Goal: Task Accomplishment & Management: Use online tool/utility

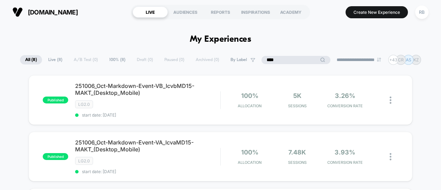
drag, startPoint x: 293, startPoint y: 59, endPoint x: 260, endPoint y: 51, distance: 34.2
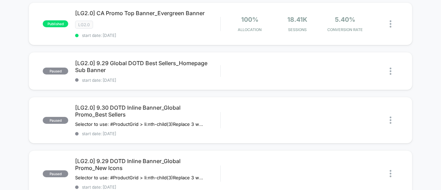
scroll to position [106, 0]
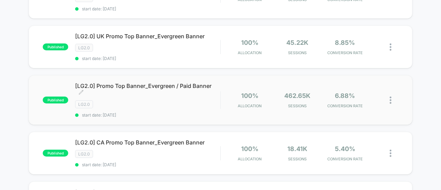
type input "******"
click at [148, 83] on span "[LG2.0] Promo Top Banner_Evergreen / Paid Banner Click to edit experience detai…" at bounding box center [147, 89] width 145 height 14
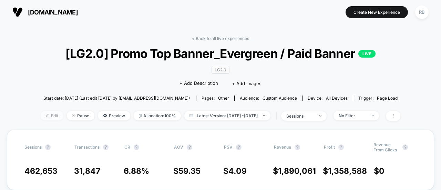
click at [43, 112] on span "Edit" at bounding box center [52, 115] width 23 height 9
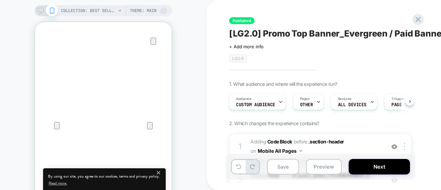
scroll to position [41, 0]
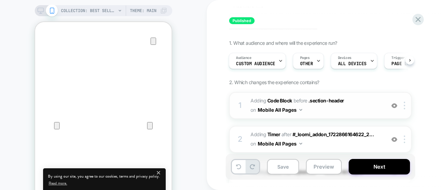
click at [366, 108] on span "Adding Code Block BEFORE .section-header .section-header on Mobile All Pages" at bounding box center [315, 105] width 131 height 19
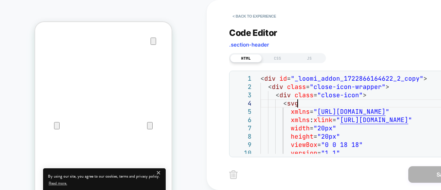
scroll to position [0, 0]
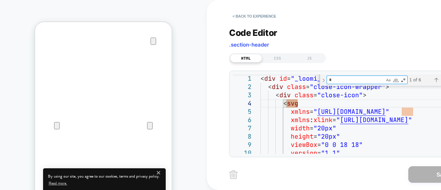
type textarea "**"
type textarea "**********"
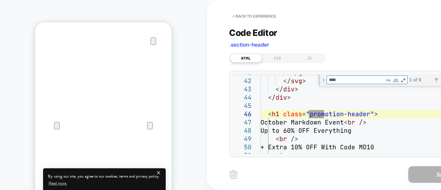
type textarea "****"
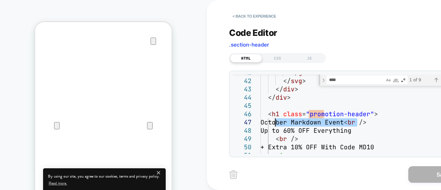
drag, startPoint x: 356, startPoint y: 123, endPoint x: 277, endPoint y: 126, distance: 79.2
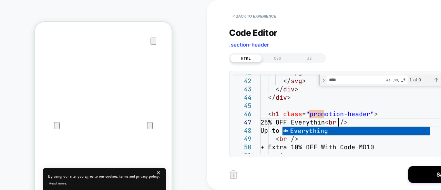
scroll to position [50, 82]
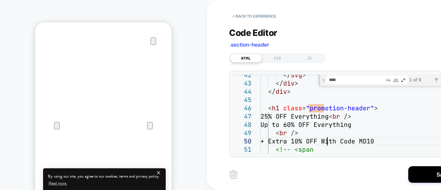
drag, startPoint x: 366, startPoint y: 127, endPoint x: 276, endPoint y: 125, distance: 90.6
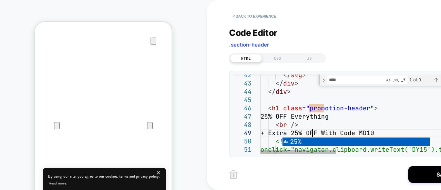
scroll to position [66, 52]
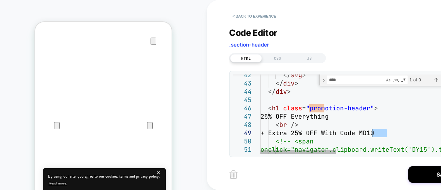
drag, startPoint x: 387, startPoint y: 133, endPoint x: 373, endPoint y: 134, distance: 14.1
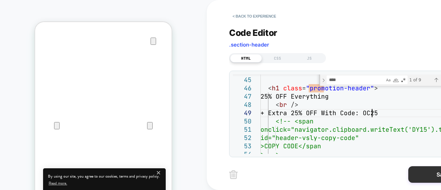
type textarea "**********"
click at [425, 180] on button "Save" at bounding box center [442, 174] width 69 height 17
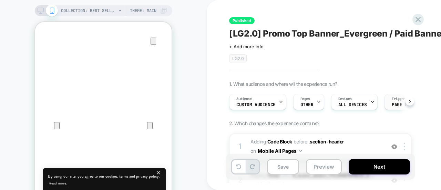
scroll to position [0, 0]
click at [377, 168] on button "Next" at bounding box center [378, 166] width 61 height 15
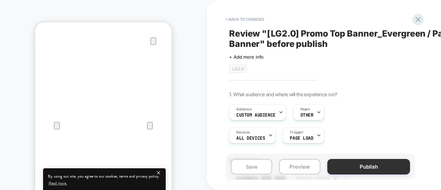
click at [363, 172] on button "Publish" at bounding box center [368, 166] width 83 height 15
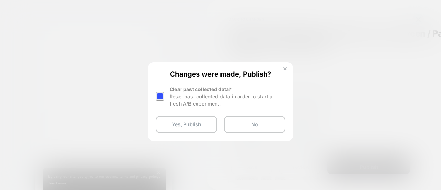
click at [158, 96] on div at bounding box center [160, 96] width 9 height 9
click at [181, 123] on button "Yes, Publish" at bounding box center [186, 124] width 61 height 17
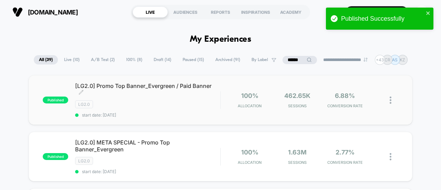
click at [145, 86] on span "[LG2.0] Promo Top Banner_Evergreen / Paid Banner Click to edit experience detai…" at bounding box center [147, 89] width 145 height 14
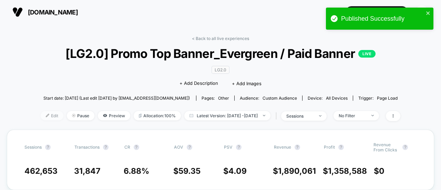
click at [43, 118] on span "Edit" at bounding box center [52, 115] width 23 height 9
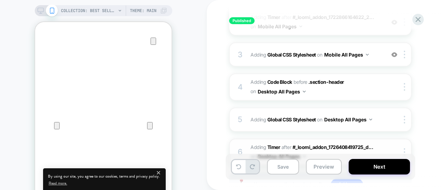
scroll to position [155, 0]
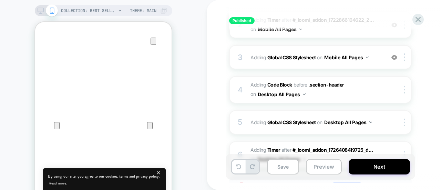
click at [36, 10] on div "COLLECTION: Best Sellers (Category) Theme: MAIN" at bounding box center [103, 10] width 137 height 11
click at [36, 12] on div "COLLECTION: Best Sellers (Category) Theme: MAIN" at bounding box center [103, 10] width 137 height 11
click at [40, 12] on icon at bounding box center [41, 11] width 6 height 6
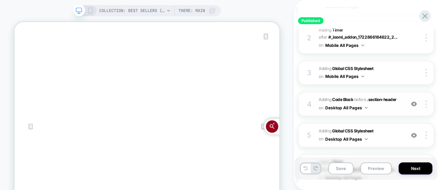
scroll to position [164, 0]
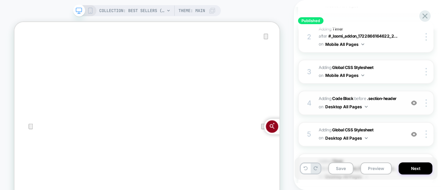
click at [397, 95] on span "Adding Code Block BEFORE .section-header .section-header on Desktop All Pages" at bounding box center [359, 103] width 83 height 16
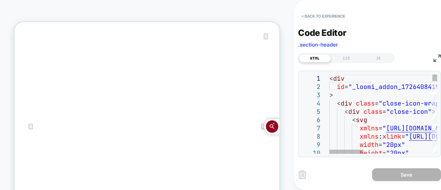
scroll to position [0, 0]
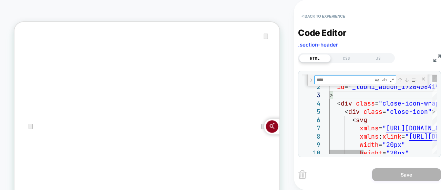
type textarea "*"
type textarea "**********"
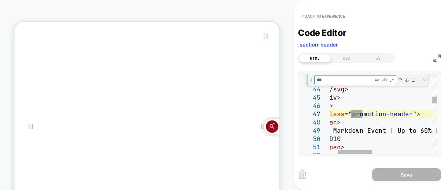
type textarea "***"
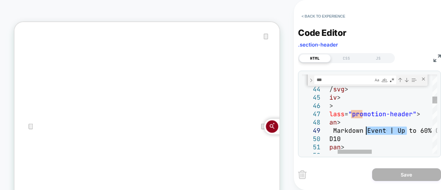
drag, startPoint x: 408, startPoint y: 133, endPoint x: 353, endPoint y: 129, distance: 54.8
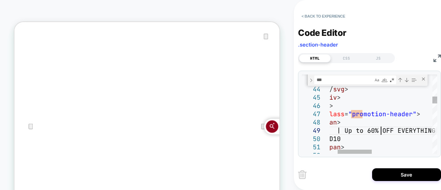
drag, startPoint x: 380, startPoint y: 130, endPoint x: 344, endPoint y: 131, distance: 36.5
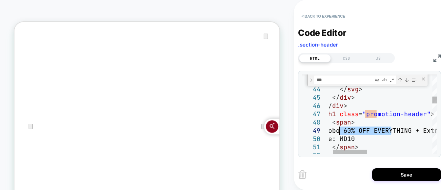
drag, startPoint x: 391, startPoint y: 131, endPoint x: 339, endPoint y: 133, distance: 51.3
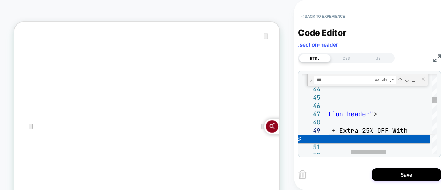
scroll to position [66, 130]
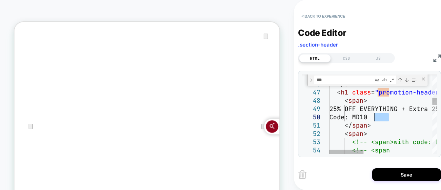
drag, startPoint x: 388, startPoint y: 117, endPoint x: 374, endPoint y: 118, distance: 14.1
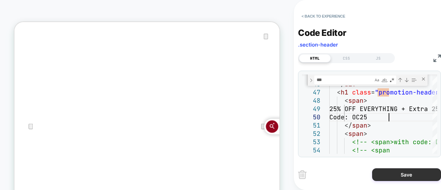
type textarea "**********"
click at [397, 175] on button "Save" at bounding box center [406, 174] width 69 height 13
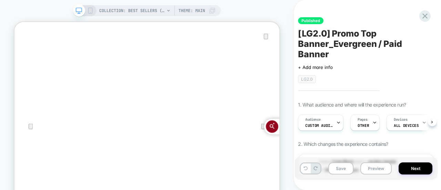
scroll to position [0, 0]
click at [415, 171] on button "Next" at bounding box center [415, 168] width 34 height 12
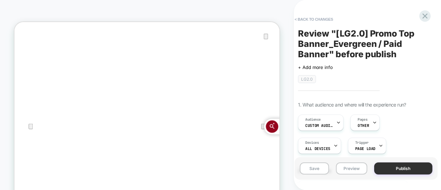
click at [411, 168] on button "Publish" at bounding box center [403, 168] width 58 height 12
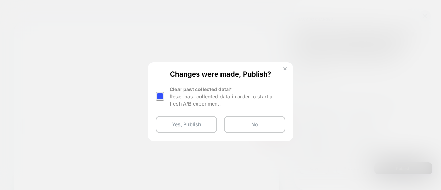
click at [161, 92] on div at bounding box center [160, 96] width 9 height 9
click at [182, 118] on button "Yes, Publish" at bounding box center [186, 124] width 61 height 17
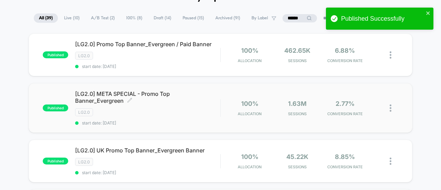
scroll to position [42, 0]
click at [162, 169] on span "start date: [DATE]" at bounding box center [147, 171] width 145 height 5
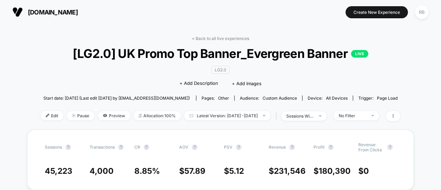
scroll to position [92, 0]
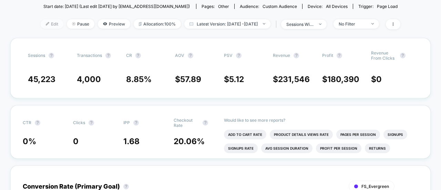
click at [45, 22] on span "Edit" at bounding box center [52, 23] width 23 height 9
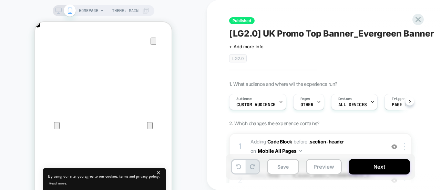
scroll to position [0, 0]
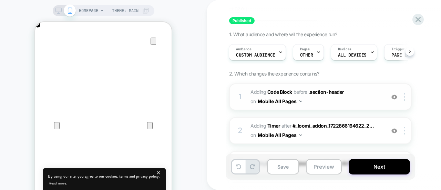
click at [361, 98] on span "Adding Code Block BEFORE .section-header .section-header on Mobile All Pages" at bounding box center [315, 96] width 131 height 19
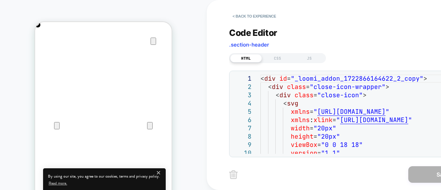
scroll to position [0, 0]
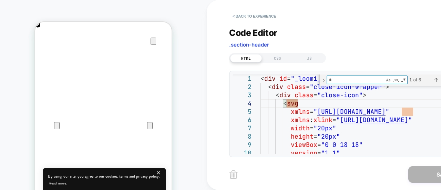
type textarea "**"
type textarea "**********"
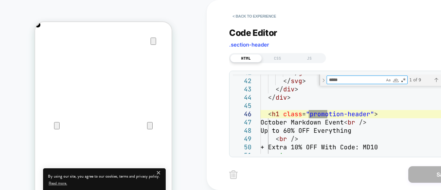
type textarea "*****"
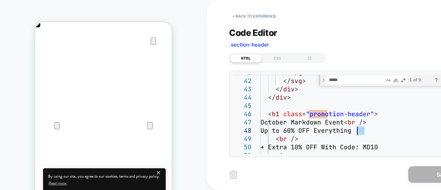
scroll to position [0, 136]
drag, startPoint x: 366, startPoint y: 132, endPoint x: 276, endPoint y: 134, distance: 89.2
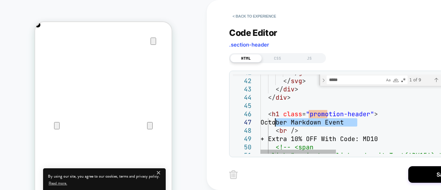
scroll to position [0, 273]
drag, startPoint x: 358, startPoint y: 124, endPoint x: 276, endPoint y: 125, distance: 81.6
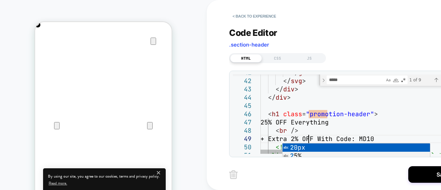
scroll to position [66, 52]
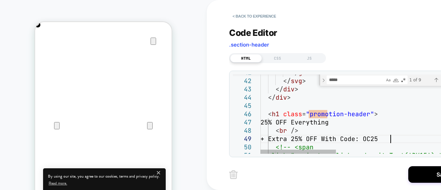
scroll to position [66, 129]
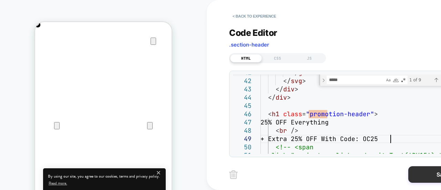
type textarea "**********"
click at [414, 171] on button "Save" at bounding box center [442, 174] width 69 height 17
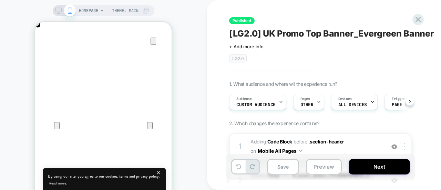
scroll to position [0, 0]
click at [57, 10] on icon at bounding box center [58, 11] width 6 height 6
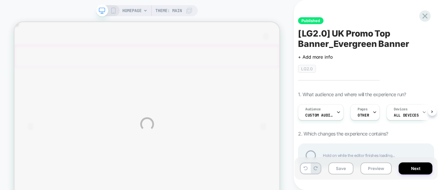
click at [344, 143] on div "HOMEPAGE Theme: MAIN Published [LG2.0] UK Promo Top Banner_Evergreen Banner Cli…" at bounding box center [220, 124] width 441 height 248
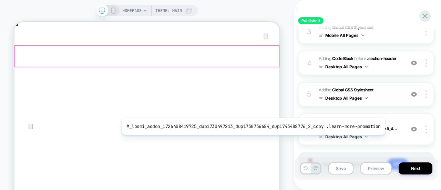
scroll to position [192, 0]
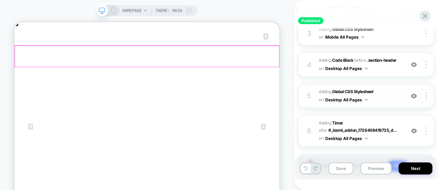
click at [396, 94] on span "Adding Global CSS Stylesheet on Desktop All Pages" at bounding box center [359, 96] width 83 height 16
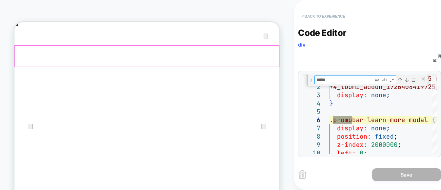
type textarea "*****"
click at [325, 19] on button "< Back to experience" at bounding box center [323, 16] width 50 height 11
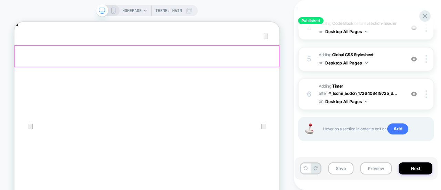
scroll to position [201, 0]
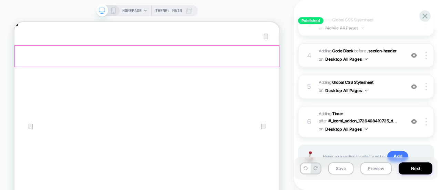
click at [405, 55] on div "4 Adding Code Block BEFORE .section-header .section-header on Desktop All Pages…" at bounding box center [366, 55] width 136 height 24
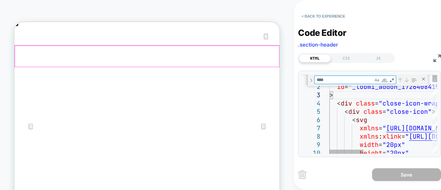
type textarea "*"
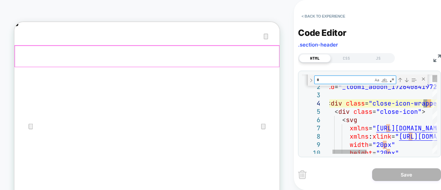
type textarea "**********"
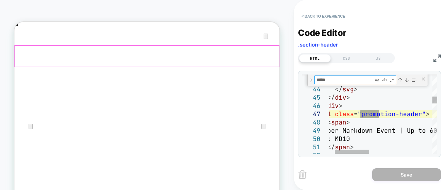
type textarea "*****"
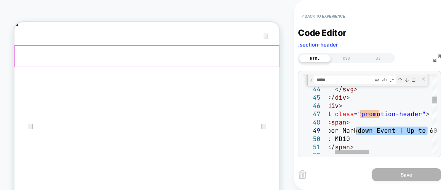
drag, startPoint x: 425, startPoint y: 130, endPoint x: 355, endPoint y: 129, distance: 70.9
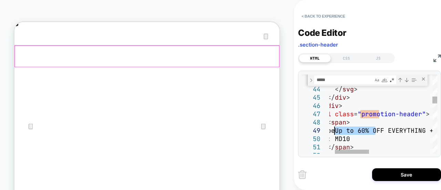
drag, startPoint x: 375, startPoint y: 130, endPoint x: 335, endPoint y: 132, distance: 39.3
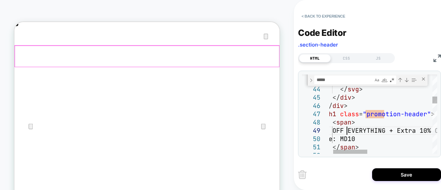
scroll to position [66, 30]
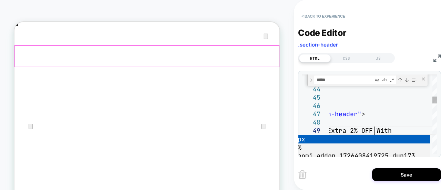
scroll to position [66, 130]
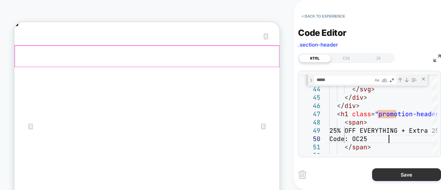
type textarea "**********"
click at [397, 173] on button "Save" at bounding box center [406, 174] width 69 height 13
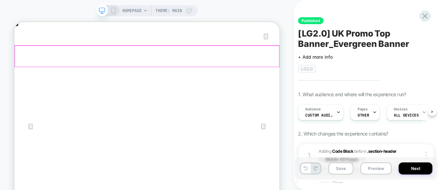
scroll to position [0, 0]
click at [419, 167] on button "Next" at bounding box center [415, 168] width 34 height 12
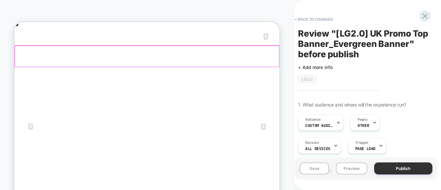
click at [403, 165] on button "Publish" at bounding box center [403, 168] width 58 height 12
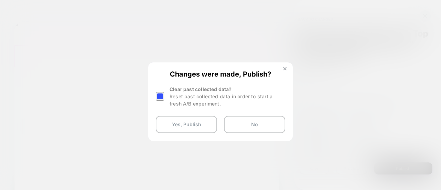
click at [165, 95] on div at bounding box center [161, 96] width 10 height 22
click at [161, 95] on div at bounding box center [160, 96] width 9 height 9
click at [179, 121] on button "Yes, Publish" at bounding box center [186, 124] width 61 height 17
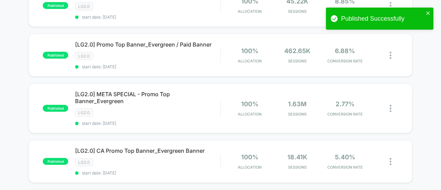
scroll to position [104, 0]
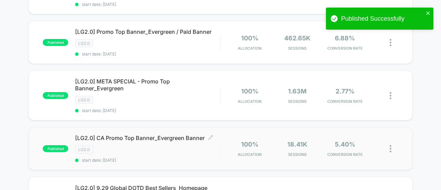
click at [152, 145] on div "LG2.0" at bounding box center [147, 149] width 145 height 8
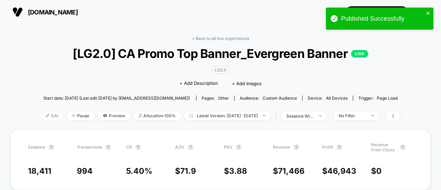
click at [41, 112] on span "Edit" at bounding box center [52, 115] width 23 height 9
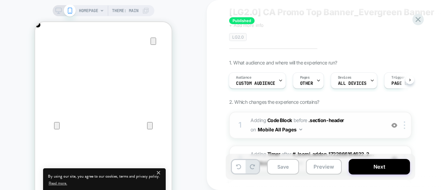
scroll to position [0, 136]
click at [361, 125] on span "Adding Code Block BEFORE .section-header .section-header on Mobile All Pages" at bounding box center [315, 125] width 131 height 19
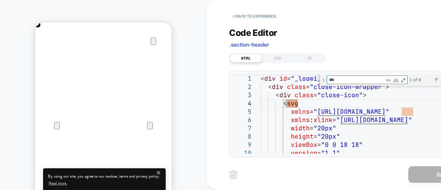
type textarea "*"
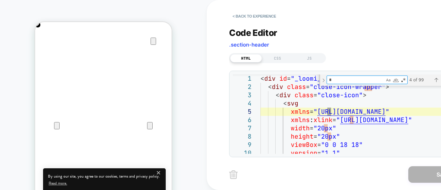
type textarea "**********"
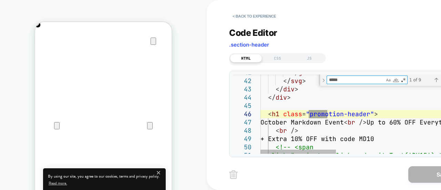
scroll to position [0, 273]
type textarea "*****"
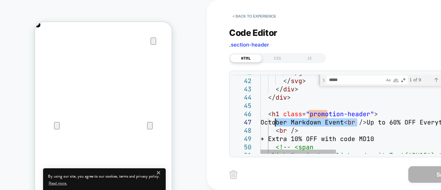
drag, startPoint x: 356, startPoint y: 123, endPoint x: 274, endPoint y: 124, distance: 81.6
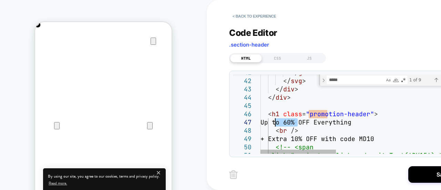
drag, startPoint x: 297, startPoint y: 123, endPoint x: 274, endPoint y: 123, distance: 22.7
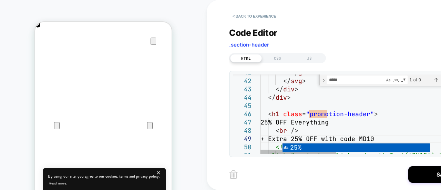
scroll to position [0, 136]
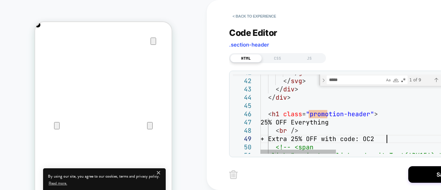
scroll to position [66, 129]
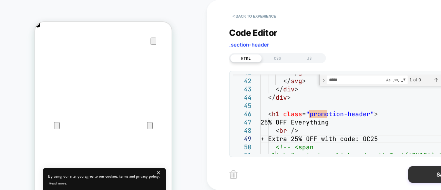
type textarea "**********"
click at [423, 170] on button "Save" at bounding box center [442, 174] width 69 height 17
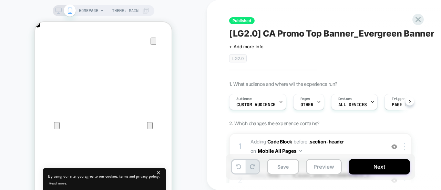
scroll to position [0, 0]
click at [378, 166] on button "Next" at bounding box center [378, 166] width 61 height 15
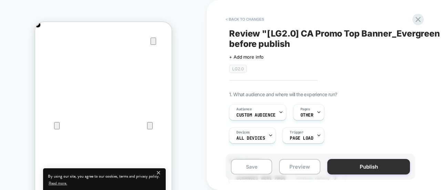
click at [360, 165] on button "Publish" at bounding box center [368, 166] width 83 height 15
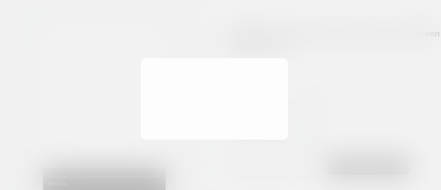
scroll to position [0, 0]
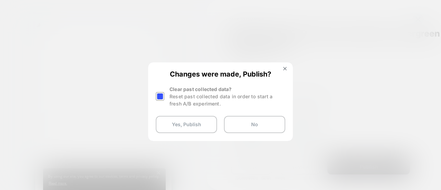
click at [161, 97] on div at bounding box center [160, 96] width 9 height 9
click at [180, 126] on button "Yes, Publish" at bounding box center [186, 124] width 61 height 17
